Goal: Task Accomplishment & Management: Manage account settings

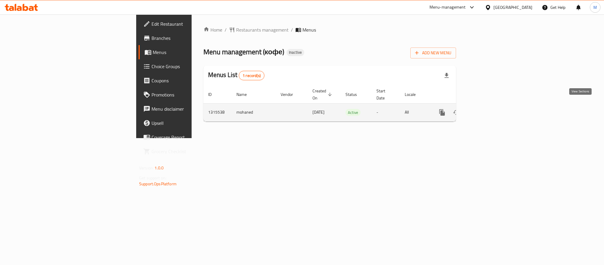
click at [487, 110] on icon "enhanced table" at bounding box center [484, 112] width 5 height 5
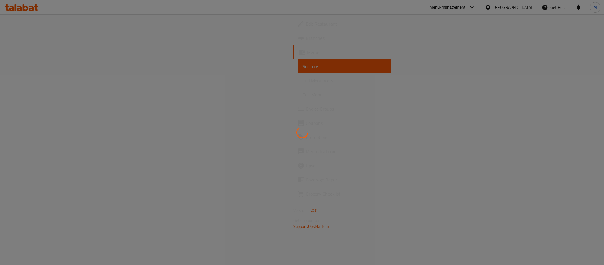
click at [386, 164] on div at bounding box center [302, 132] width 604 height 265
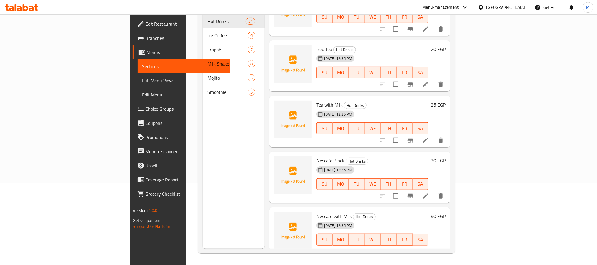
scroll to position [83, 0]
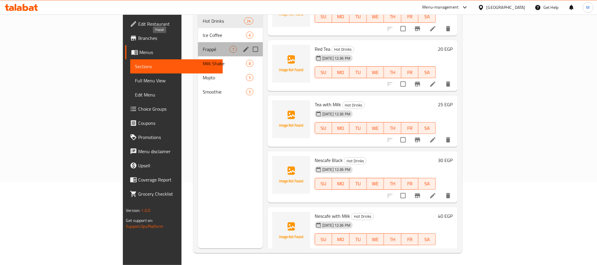
click at [203, 46] on span "Frappé" at bounding box center [216, 49] width 27 height 7
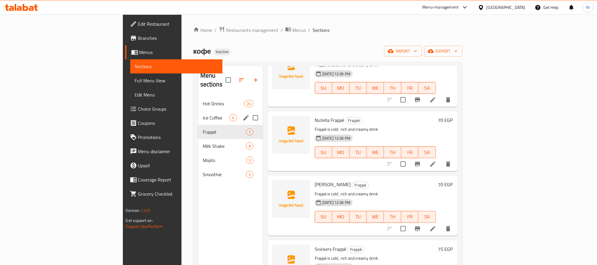
click at [208, 111] on div "Ice Coffee 6" at bounding box center [230, 118] width 65 height 14
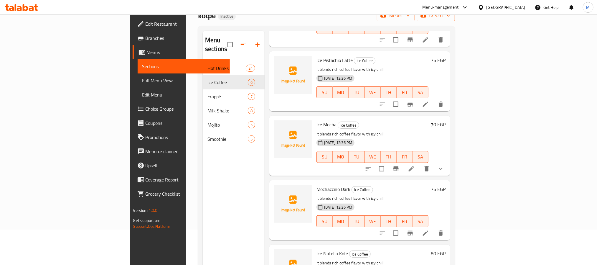
scroll to position [83, 0]
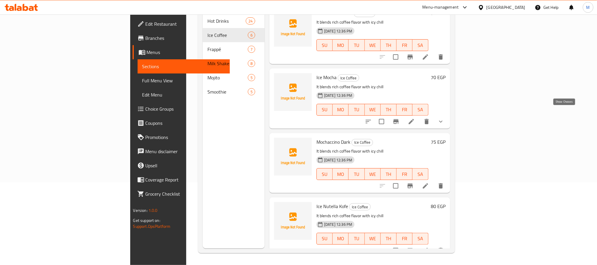
click at [445, 118] on icon "show more" at bounding box center [441, 121] width 7 height 7
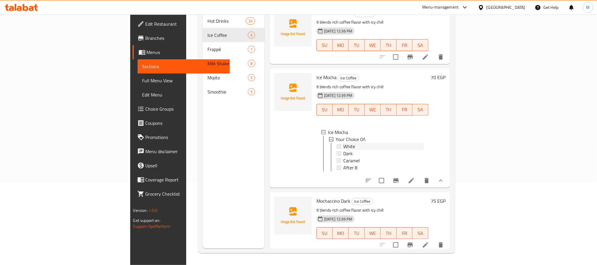
click at [343, 143] on div "White" at bounding box center [383, 146] width 80 height 7
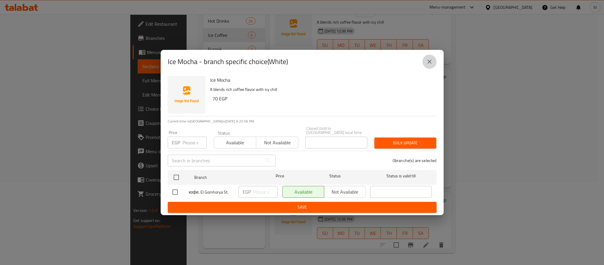
click at [430, 60] on icon "close" at bounding box center [429, 61] width 7 height 7
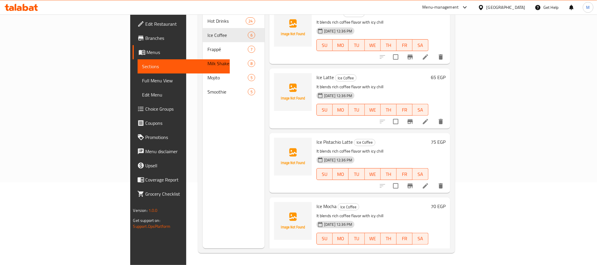
scroll to position [0, 0]
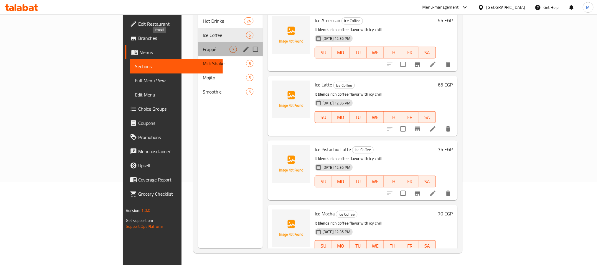
drag, startPoint x: 141, startPoint y: 39, endPoint x: 145, endPoint y: 39, distance: 4.4
click at [203, 46] on span "Frappé" at bounding box center [216, 49] width 27 height 7
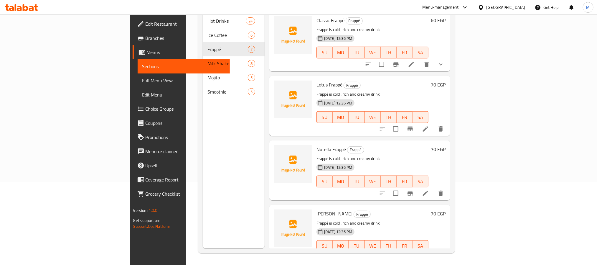
click at [445, 61] on icon "show more" at bounding box center [441, 64] width 7 height 7
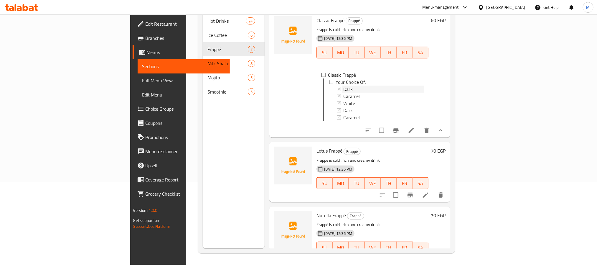
click at [374, 86] on div "Dark" at bounding box center [383, 89] width 80 height 7
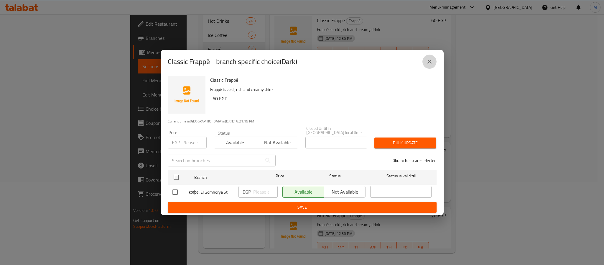
click at [429, 65] on icon "close" at bounding box center [429, 61] width 7 height 7
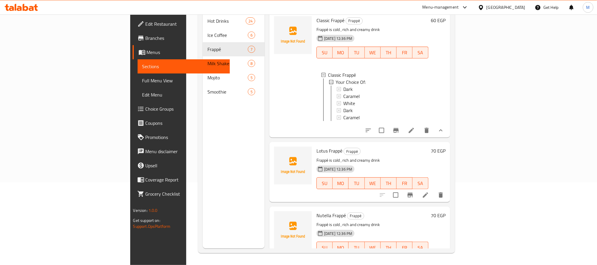
click at [414, 129] on icon at bounding box center [411, 130] width 5 height 5
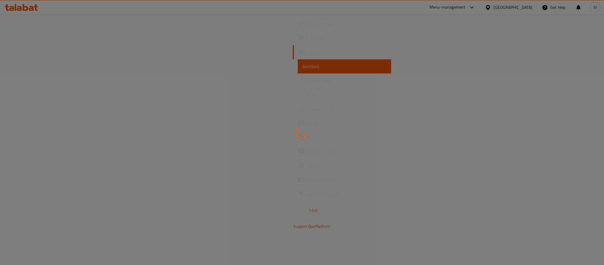
click at [496, 218] on div at bounding box center [302, 132] width 604 height 265
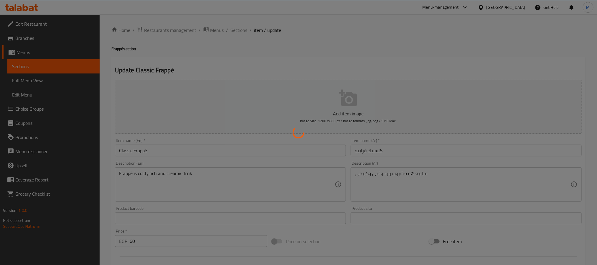
click at [397, 236] on div at bounding box center [298, 132] width 597 height 265
click at [400, 226] on div at bounding box center [298, 132] width 597 height 265
type input "إختيارك من:"
type input "1"
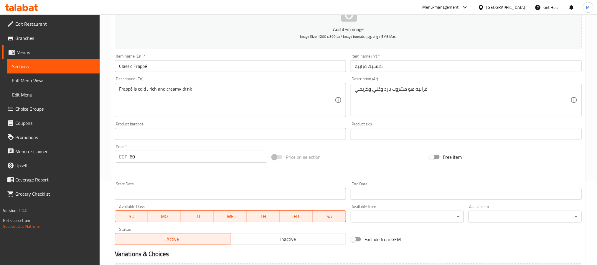
scroll to position [162, 0]
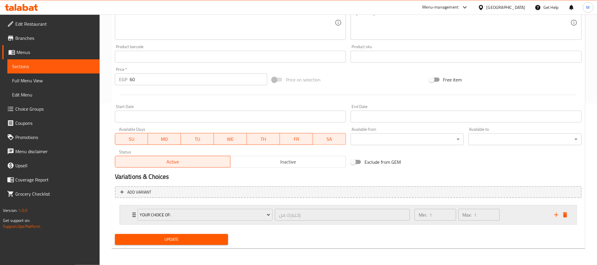
click at [131, 215] on icon "Expand" at bounding box center [134, 214] width 7 height 7
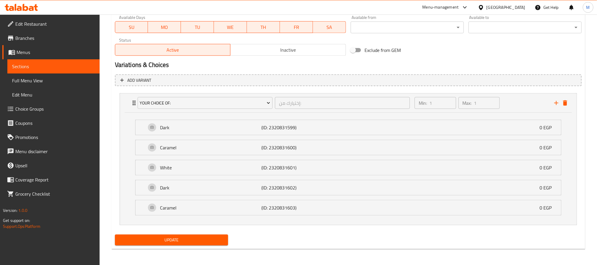
scroll to position [275, 0]
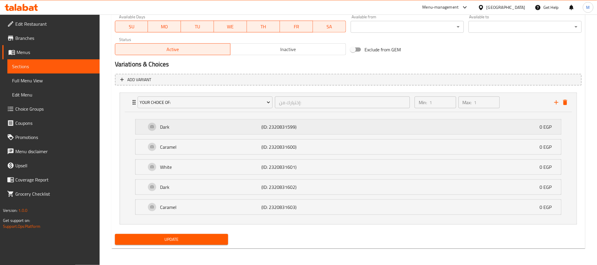
click at [284, 127] on p "(ID: 2320831599)" at bounding box center [296, 126] width 68 height 7
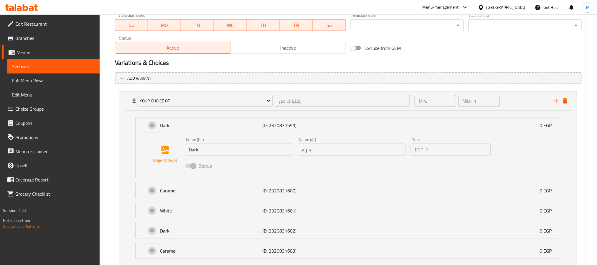
click at [38, 103] on link "Choice Groups" at bounding box center [50, 109] width 97 height 14
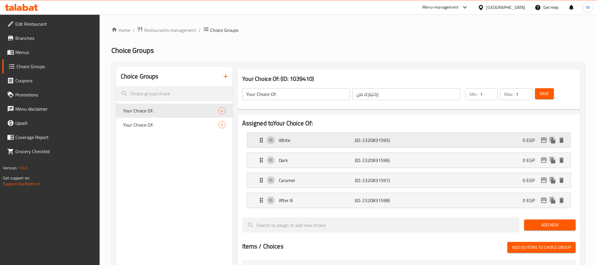
click at [372, 137] on p "(ID: 2320831595)" at bounding box center [380, 140] width 51 height 7
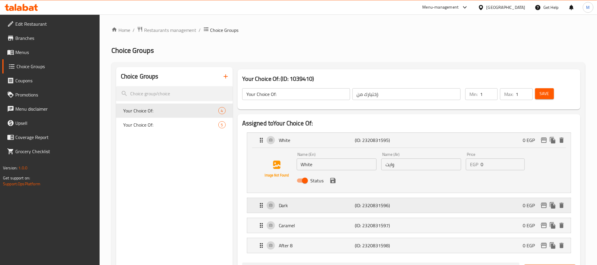
click at [378, 207] on p "(ID: 2320831596)" at bounding box center [380, 205] width 51 height 7
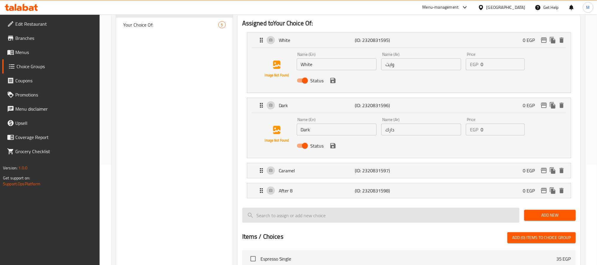
scroll to position [133, 0]
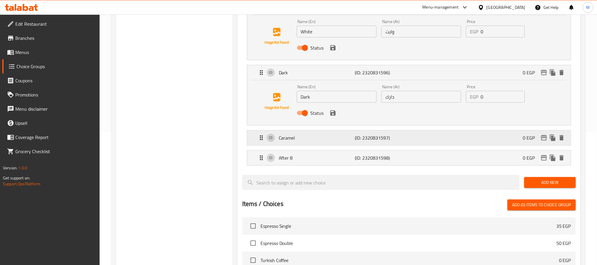
click at [374, 140] on p "(ID: 2320831597)" at bounding box center [380, 137] width 51 height 7
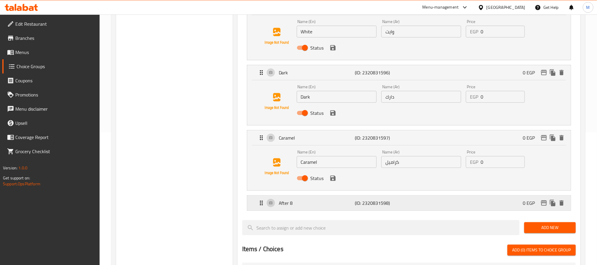
click at [372, 206] on p "(ID: 2320831598)" at bounding box center [380, 202] width 51 height 7
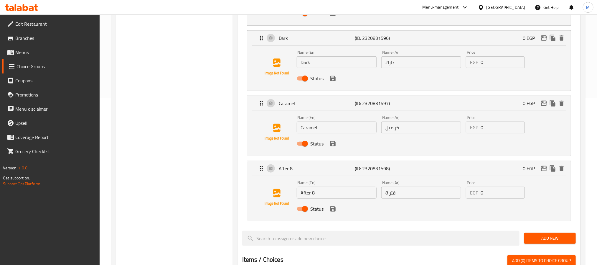
scroll to position [177, 0]
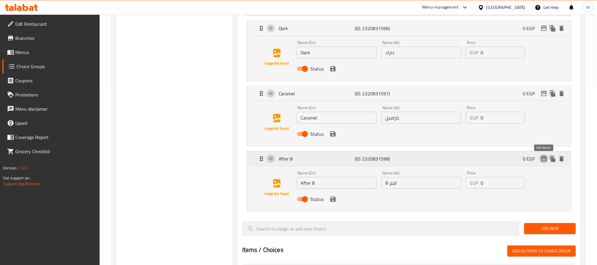
click at [546, 159] on icon "edit" at bounding box center [544, 158] width 6 height 5
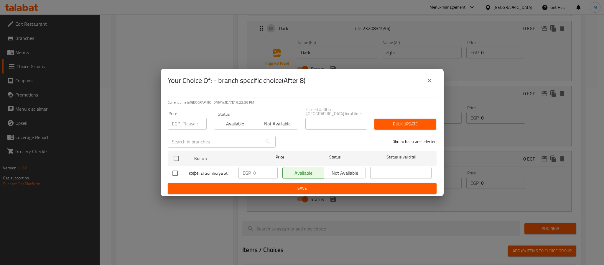
click at [430, 82] on icon "close" at bounding box center [430, 80] width 4 height 4
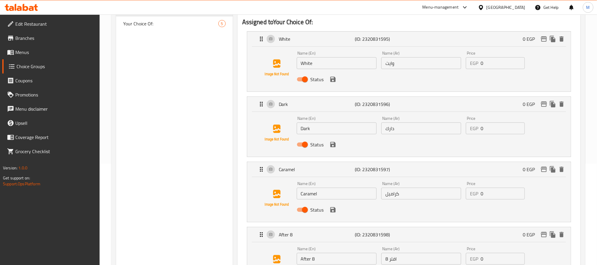
scroll to position [88, 0]
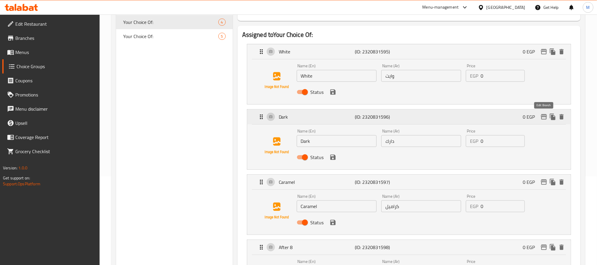
click at [546, 117] on icon "edit" at bounding box center [544, 116] width 6 height 5
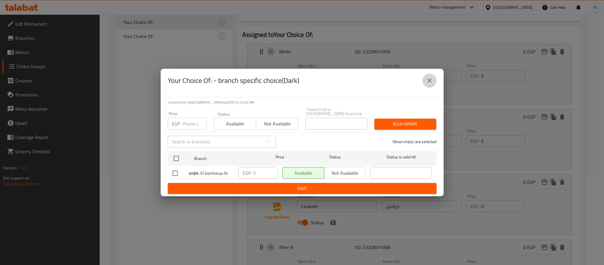
click at [431, 79] on icon "close" at bounding box center [429, 80] width 7 height 7
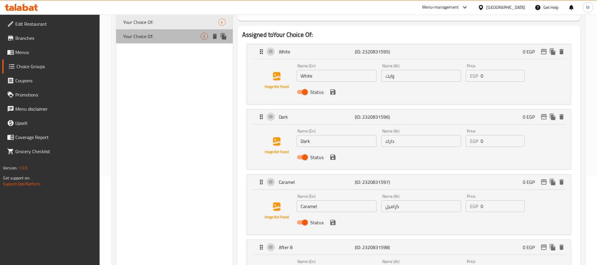
click at [191, 39] on span "Your Choice Of:" at bounding box center [162, 36] width 78 height 7
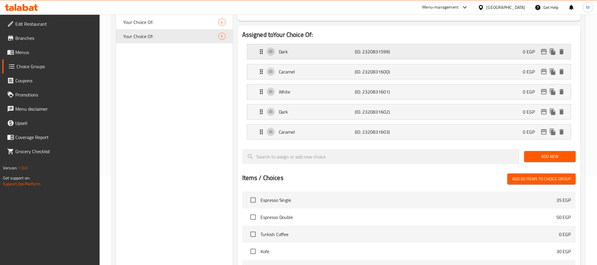
click at [494, 56] on div "Dark (ID: 2320831599) 0 EGP" at bounding box center [411, 51] width 306 height 15
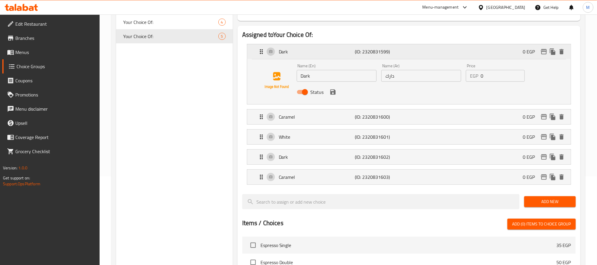
click at [545, 56] on div "Dark (ID: 2320831599) 0 EGP" at bounding box center [411, 51] width 306 height 15
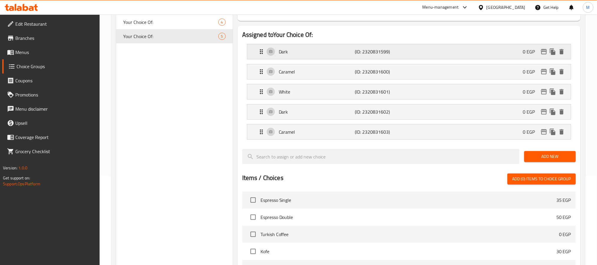
click at [489, 59] on div "Dark (ID: 2320831599) 0 EGP" at bounding box center [411, 51] width 306 height 15
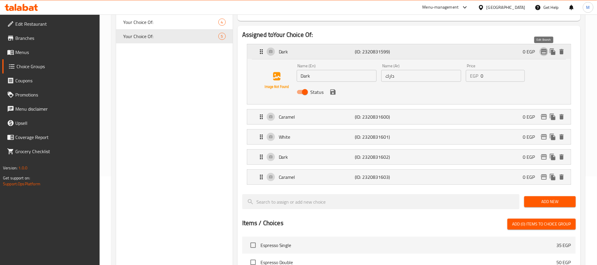
click at [544, 50] on icon "edit" at bounding box center [544, 51] width 6 height 5
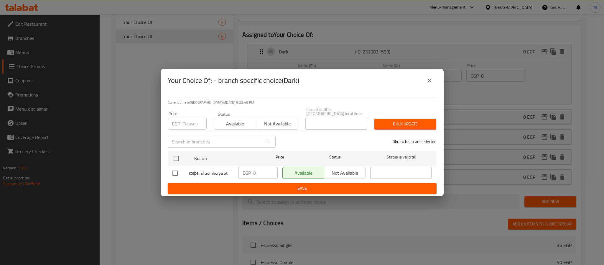
click at [429, 81] on icon "close" at bounding box center [429, 80] width 7 height 7
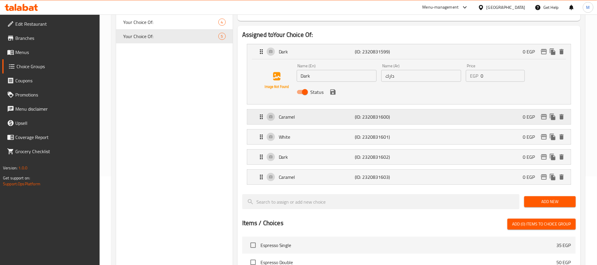
click at [411, 122] on div "Caramel (ID: 2320831600) 0 EGP" at bounding box center [411, 116] width 306 height 15
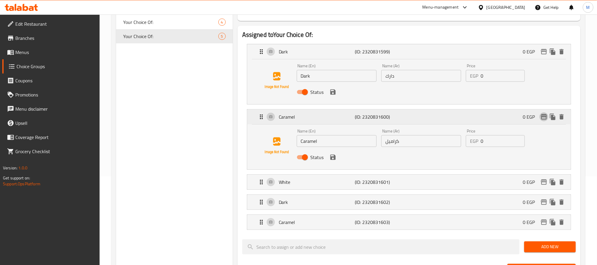
click at [543, 117] on icon "edit" at bounding box center [544, 116] width 7 height 7
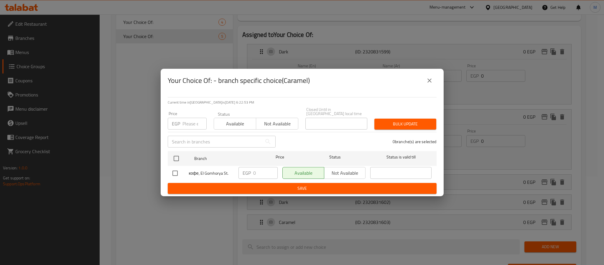
click at [432, 84] on icon "close" at bounding box center [429, 80] width 7 height 7
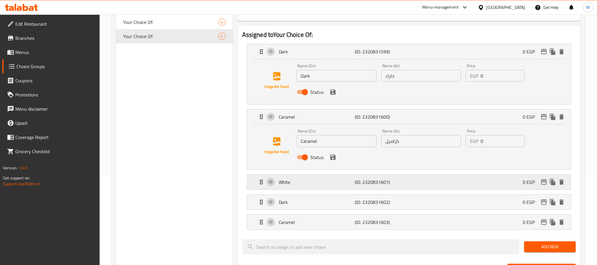
click at [425, 183] on div "White (ID: 2320831601) 0 EGP" at bounding box center [411, 182] width 306 height 15
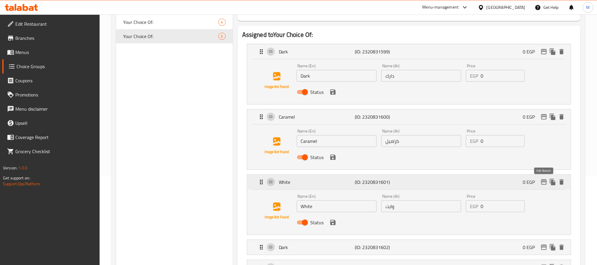
click at [543, 180] on icon "edit" at bounding box center [544, 181] width 7 height 7
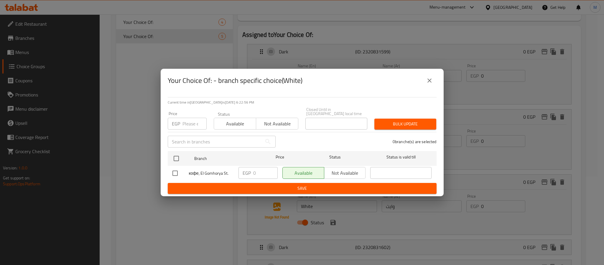
click at [433, 79] on icon "close" at bounding box center [429, 80] width 7 height 7
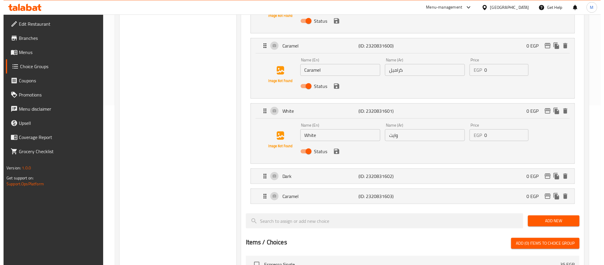
scroll to position [177, 0]
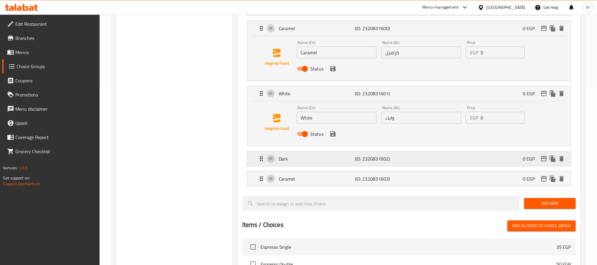
click at [466, 160] on div "Dark (ID: 2320831602) 0 EGP" at bounding box center [411, 158] width 306 height 15
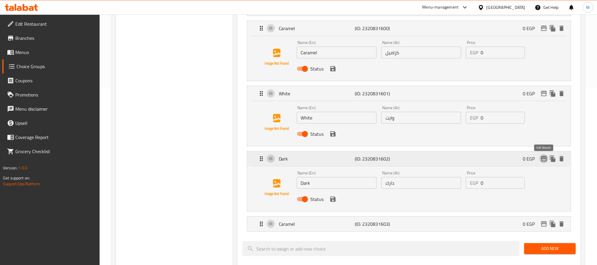
click at [543, 159] on icon "edit" at bounding box center [544, 158] width 7 height 7
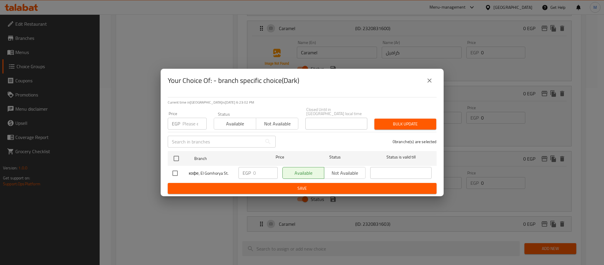
click at [428, 83] on icon "close" at bounding box center [429, 80] width 7 height 7
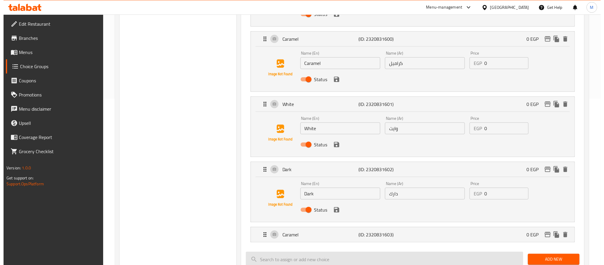
scroll to position [221, 0]
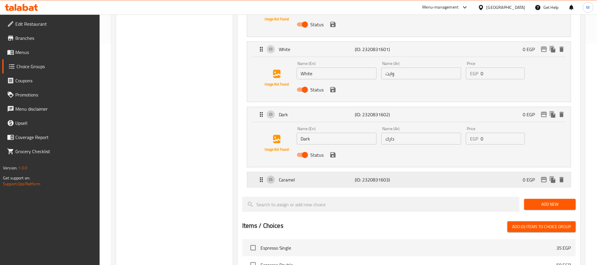
click at [425, 186] on div "Caramel (ID: 2320831603) 0 EGP" at bounding box center [411, 179] width 306 height 15
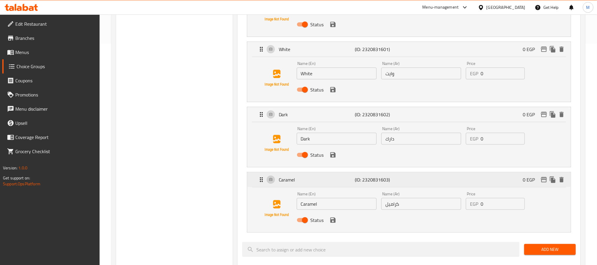
click at [543, 181] on icon "edit" at bounding box center [544, 179] width 6 height 5
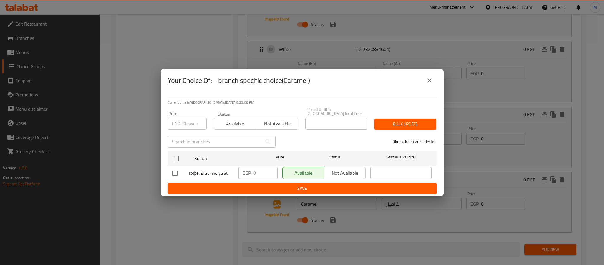
click at [431, 80] on icon "close" at bounding box center [429, 80] width 7 height 7
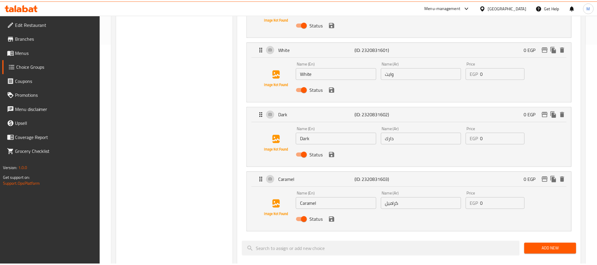
scroll to position [0, 0]
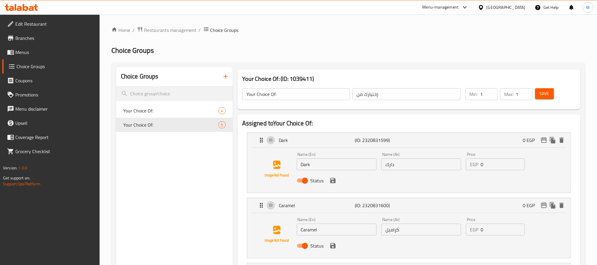
click at [32, 52] on span "Menus" at bounding box center [55, 52] width 80 height 7
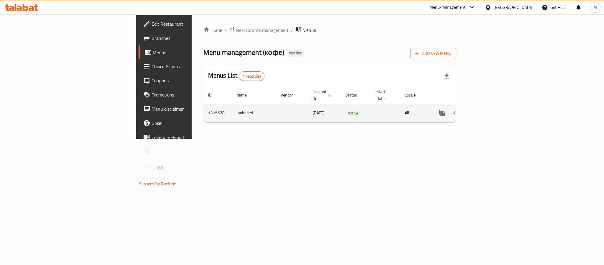
click at [488, 109] on icon "enhanced table" at bounding box center [484, 112] width 7 height 7
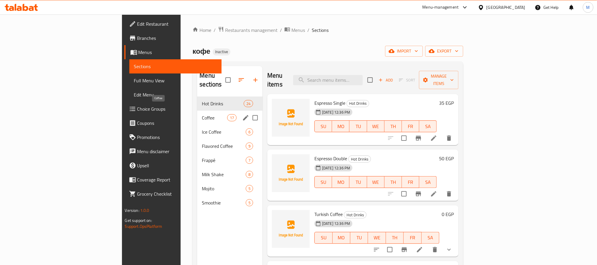
drag, startPoint x: 134, startPoint y: 111, endPoint x: 150, endPoint y: 111, distance: 15.9
click at [202, 114] on span "Coffee" at bounding box center [214, 117] width 25 height 7
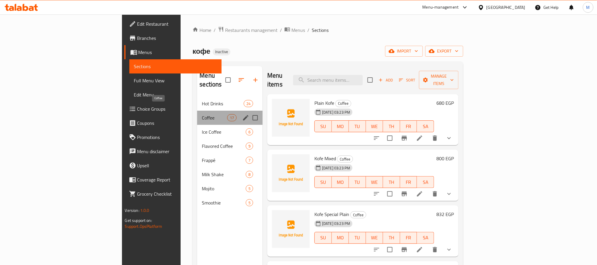
click at [202, 114] on span "Coffee" at bounding box center [214, 117] width 25 height 7
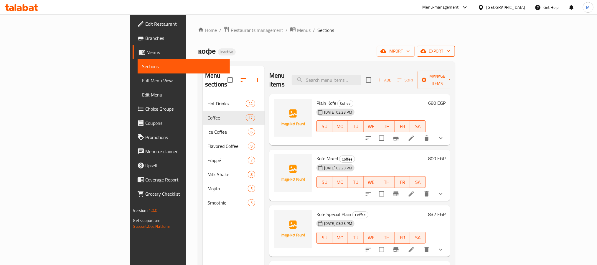
click at [451, 53] on span "export" at bounding box center [436, 50] width 29 height 7
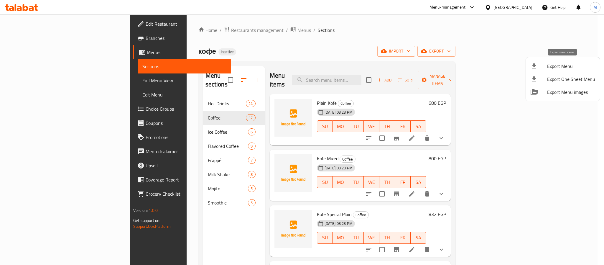
click at [566, 66] on span "Export Menu" at bounding box center [571, 66] width 48 height 7
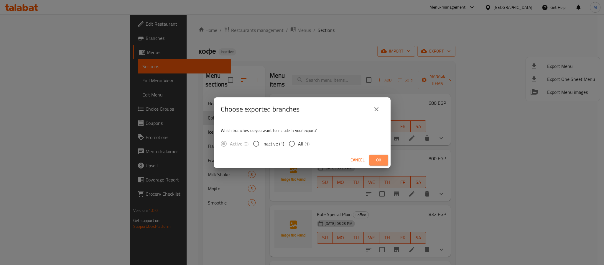
click at [377, 159] on span "Ok" at bounding box center [378, 159] width 9 height 7
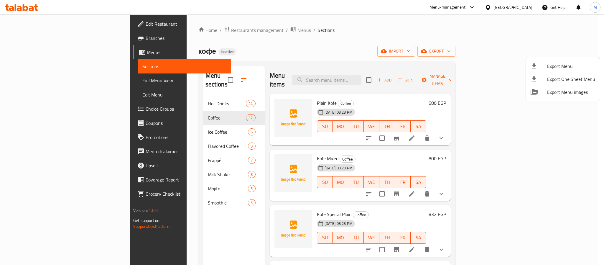
click at [155, 139] on div at bounding box center [302, 132] width 604 height 265
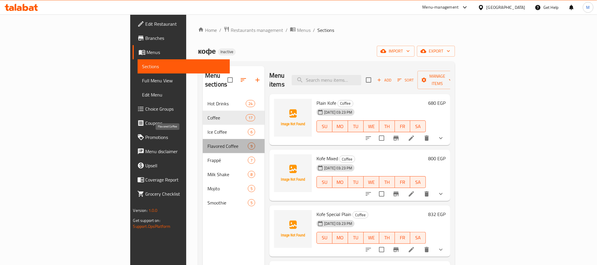
click at [208, 142] on span "Flavored Coffee" at bounding box center [228, 145] width 40 height 7
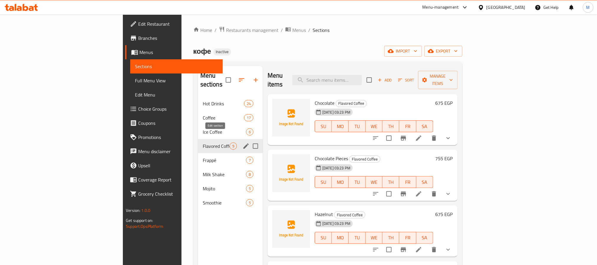
click at [244, 143] on icon "edit" at bounding box center [246, 145] width 5 height 5
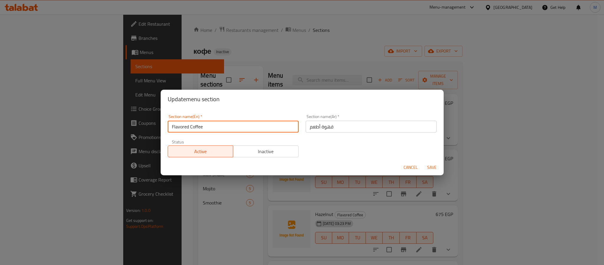
drag, startPoint x: 214, startPoint y: 125, endPoint x: 191, endPoint y: 128, distance: 23.2
click at [191, 128] on input "Flavored Coffee" at bounding box center [233, 127] width 131 height 12
click at [182, 198] on div "Update menu section Section name(En)   * Flavored Coffee Section name(En) * Sec…" at bounding box center [302, 132] width 604 height 265
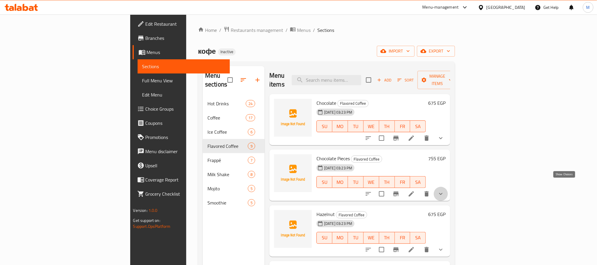
click at [445, 190] on icon "show more" at bounding box center [441, 193] width 7 height 7
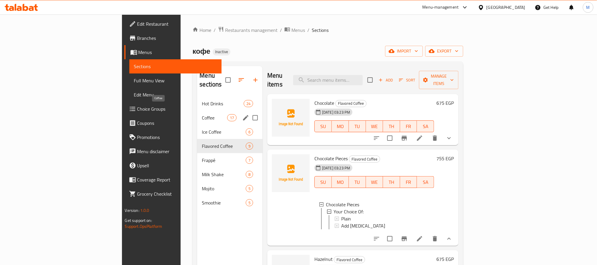
click at [202, 114] on span "Coffee" at bounding box center [214, 117] width 25 height 7
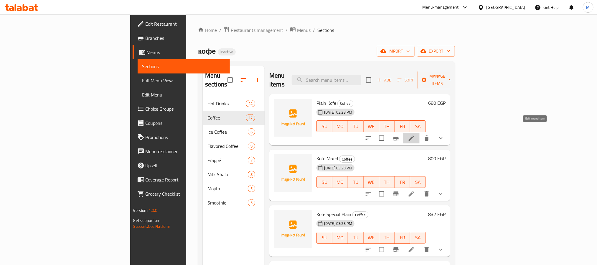
click at [415, 134] on icon at bounding box center [411, 137] width 7 height 7
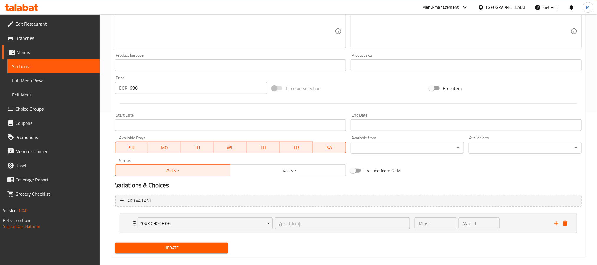
scroll to position [162, 0]
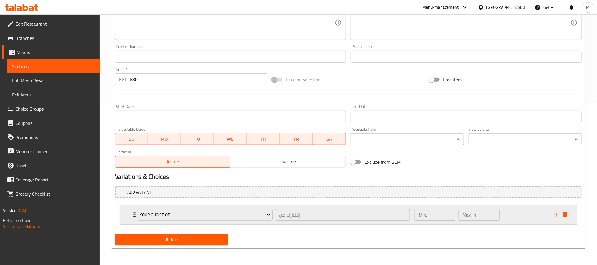
click at [134, 216] on div "Your Choice Of: إختيارك من: ​" at bounding box center [274, 214] width 280 height 19
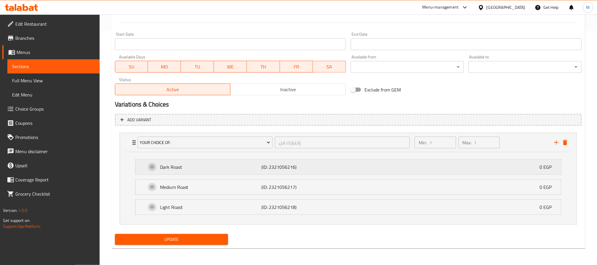
scroll to position [235, 0]
click at [300, 168] on p "(ID: 2321056216)" at bounding box center [296, 166] width 68 height 7
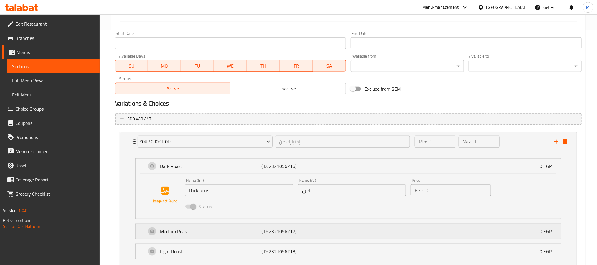
click at [304, 235] on p "(ID: 2321056217)" at bounding box center [296, 231] width 68 height 7
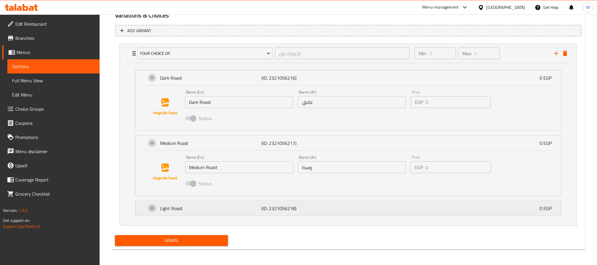
scroll to position [323, 0]
click at [322, 206] on p "(ID: 2321056218)" at bounding box center [296, 207] width 68 height 7
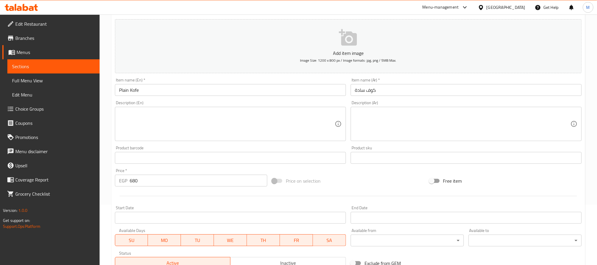
scroll to position [0, 0]
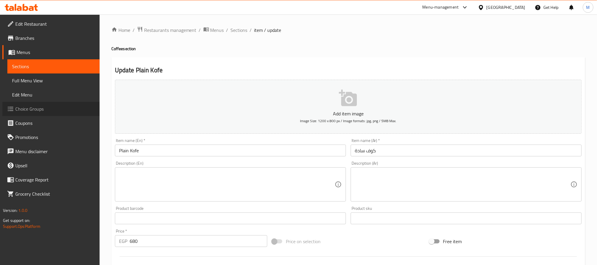
click at [44, 108] on span "Choice Groups" at bounding box center [55, 108] width 80 height 7
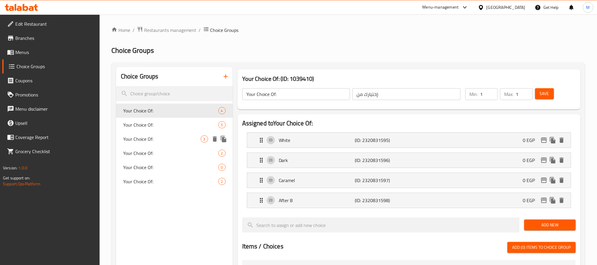
click at [172, 140] on span "Your Choice Of:" at bounding box center [162, 138] width 78 height 7
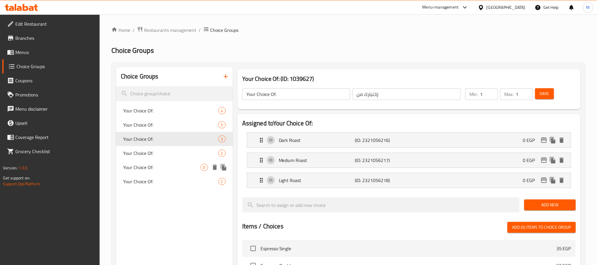
click at [149, 151] on span "Your Choice Of:" at bounding box center [170, 152] width 95 height 7
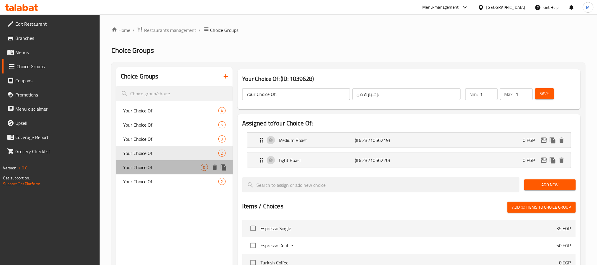
click at [177, 170] on span "Your Choice Of:" at bounding box center [162, 167] width 78 height 7
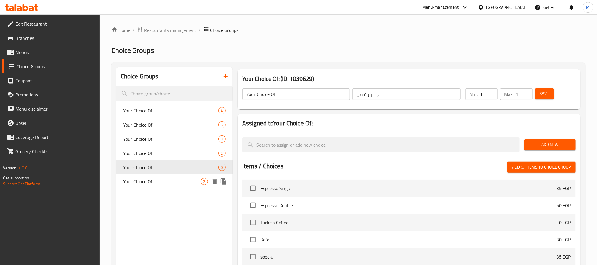
click at [171, 179] on span "Your Choice Of:" at bounding box center [162, 181] width 78 height 7
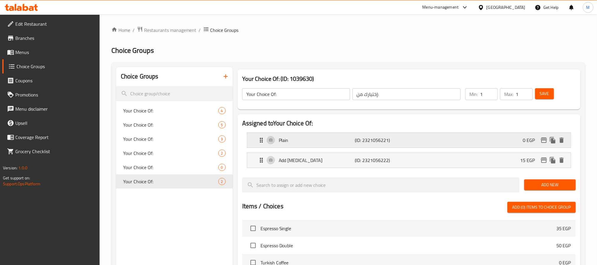
click at [328, 144] on div "Plain (ID: 2321056221) 0 EGP" at bounding box center [411, 140] width 306 height 15
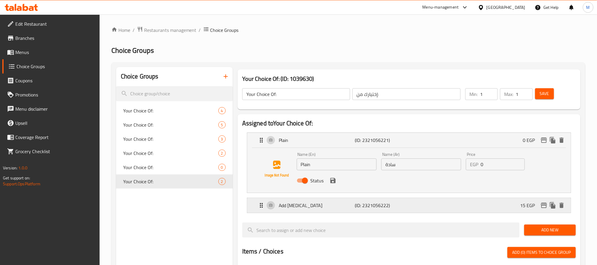
click at [311, 204] on p "Add [MEDICAL_DATA]" at bounding box center [317, 205] width 76 height 7
